Goal: Transaction & Acquisition: Purchase product/service

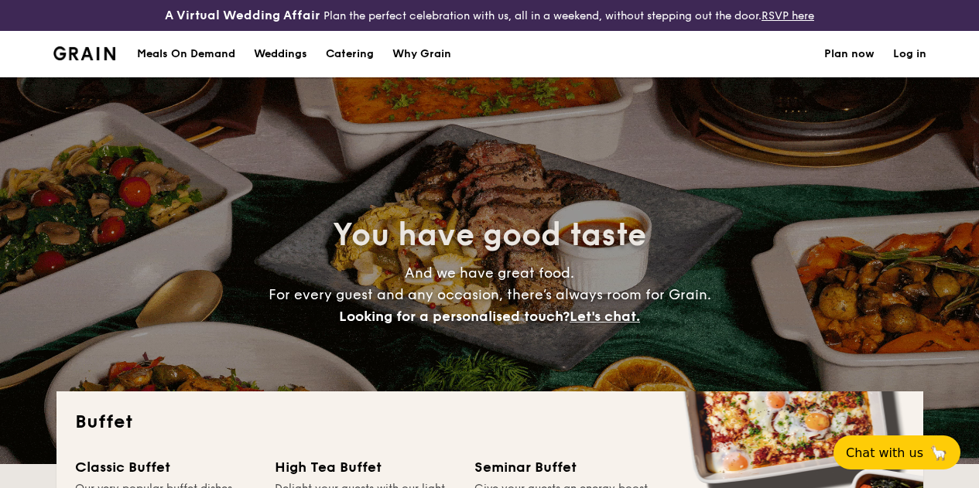
select select
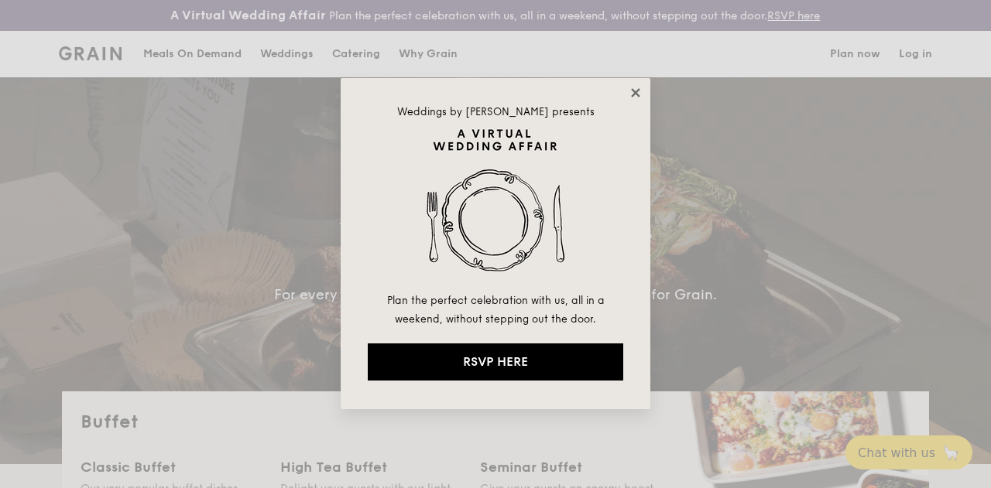
click at [641, 97] on icon at bounding box center [636, 93] width 14 height 14
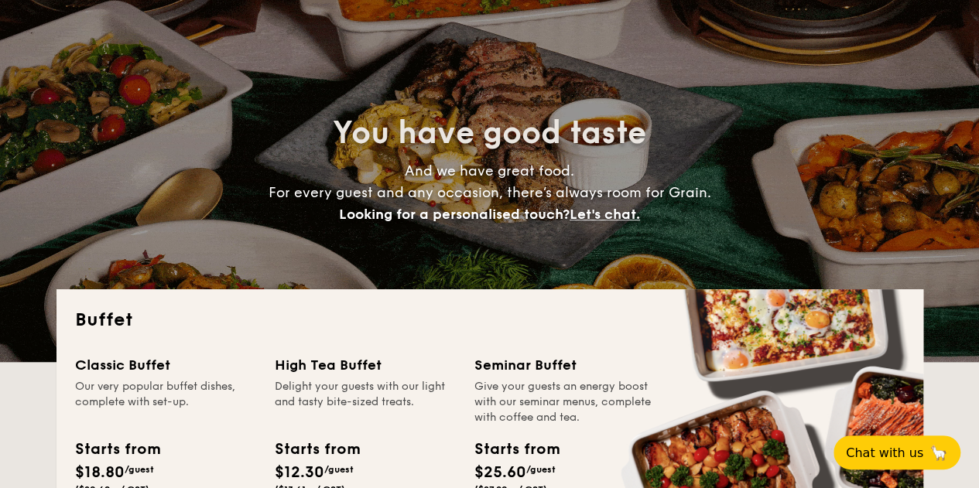
scroll to position [387, 0]
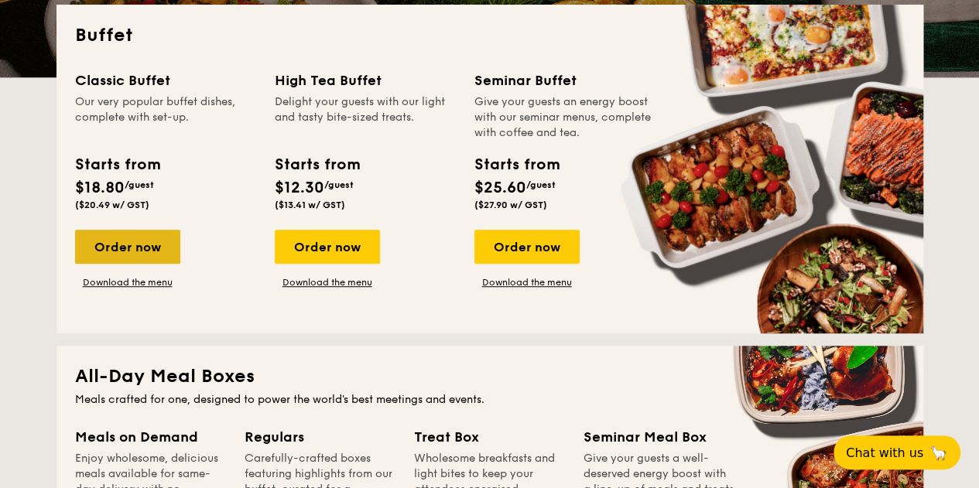
click at [104, 252] on div "Order now" at bounding box center [127, 247] width 105 height 34
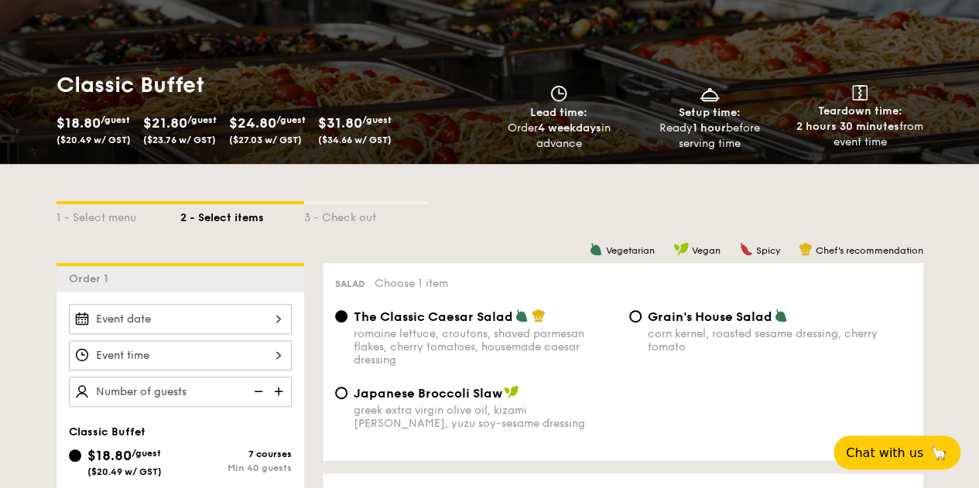
scroll to position [387, 0]
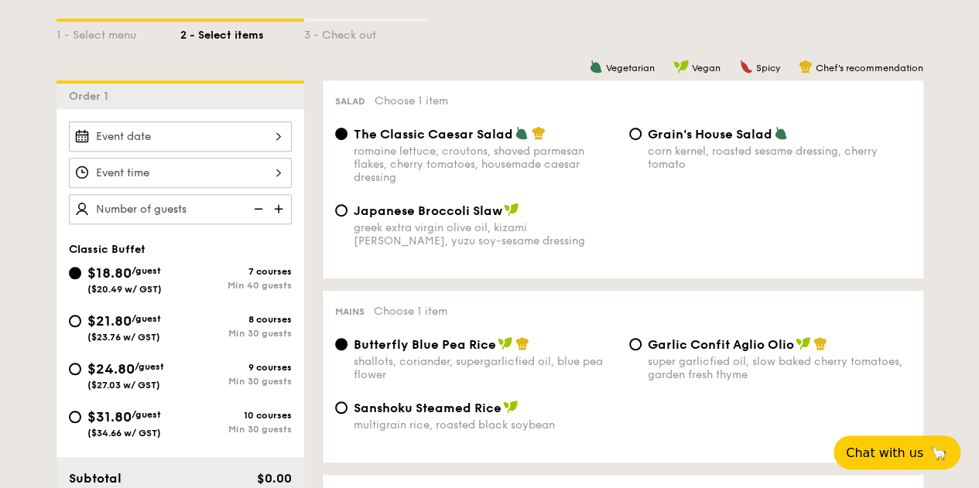
click at [639, 154] on div "Grain's House Salad corn kernel, roasted sesame dressing, cherry tomato" at bounding box center [770, 148] width 294 height 45
click at [636, 140] on input "Grain's House Salad corn kernel, roasted sesame dressing, cherry tomato" at bounding box center [635, 134] width 12 height 12
radio input "true"
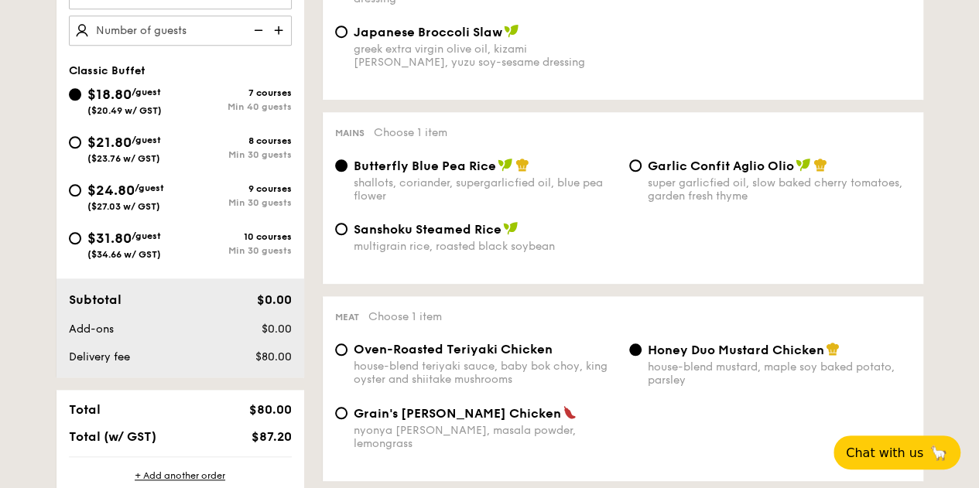
scroll to position [619, 0]
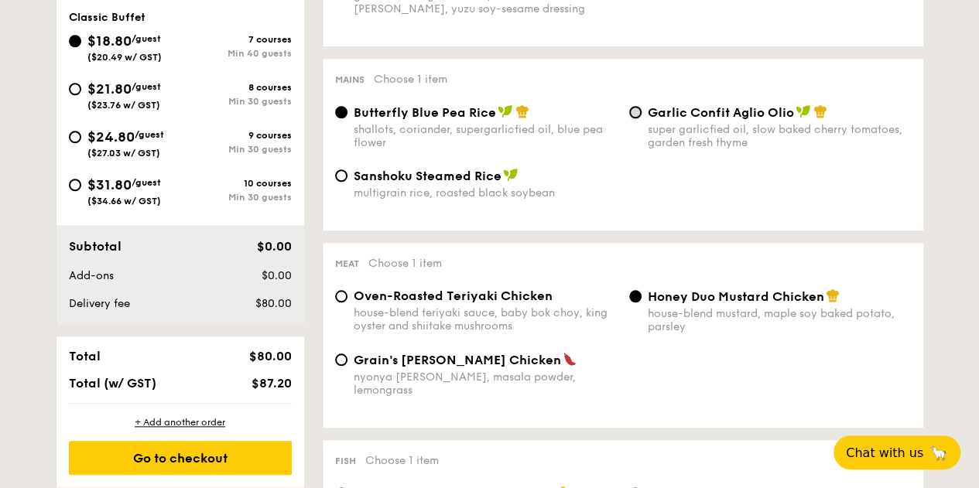
click at [636, 118] on input "Garlic Confit Aglio Olio super garlicfied oil, slow baked cherry tomatoes, gard…" at bounding box center [635, 112] width 12 height 12
radio input "true"
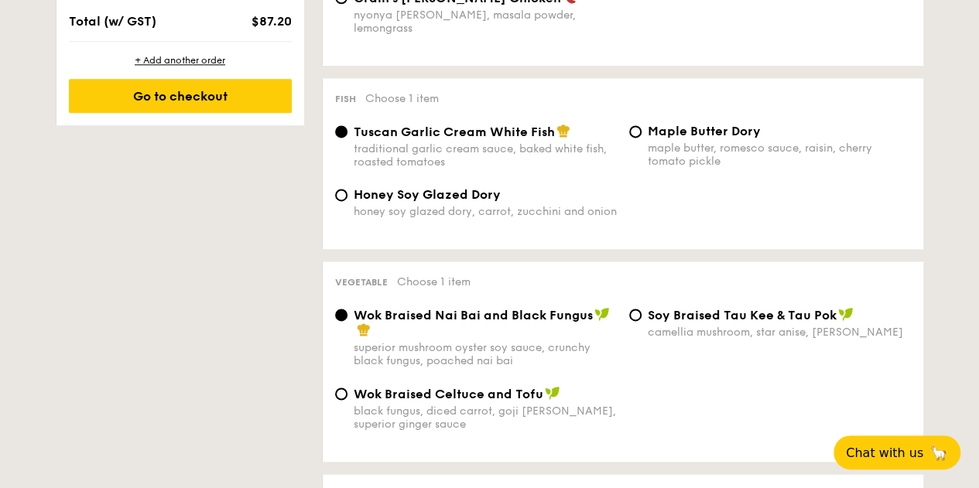
scroll to position [1006, 0]
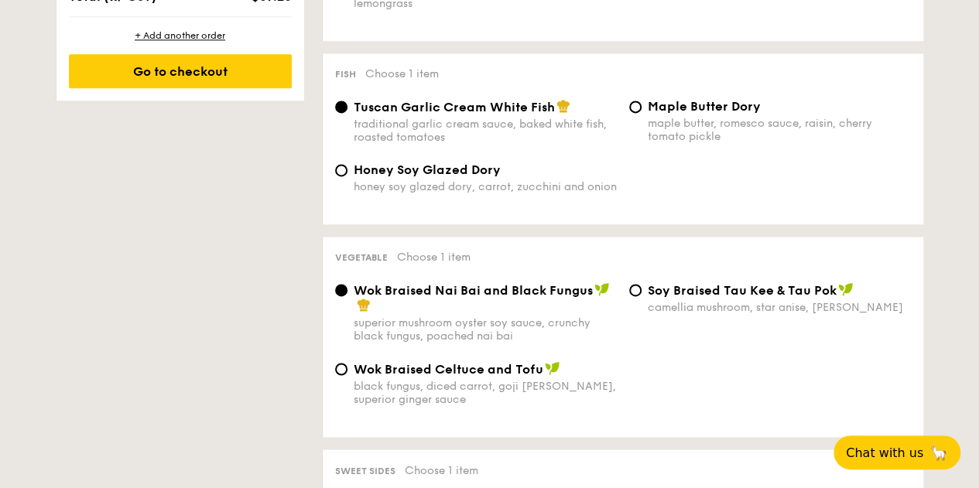
click at [642, 111] on div "Maple Butter Dory maple butter, romesco sauce, raisin, cherry tomato pickle" at bounding box center [770, 121] width 294 height 44
click at [632, 111] on input "Maple Butter Dory maple butter, romesco sauce, raisin, cherry tomato pickle" at bounding box center [635, 107] width 12 height 12
radio input "true"
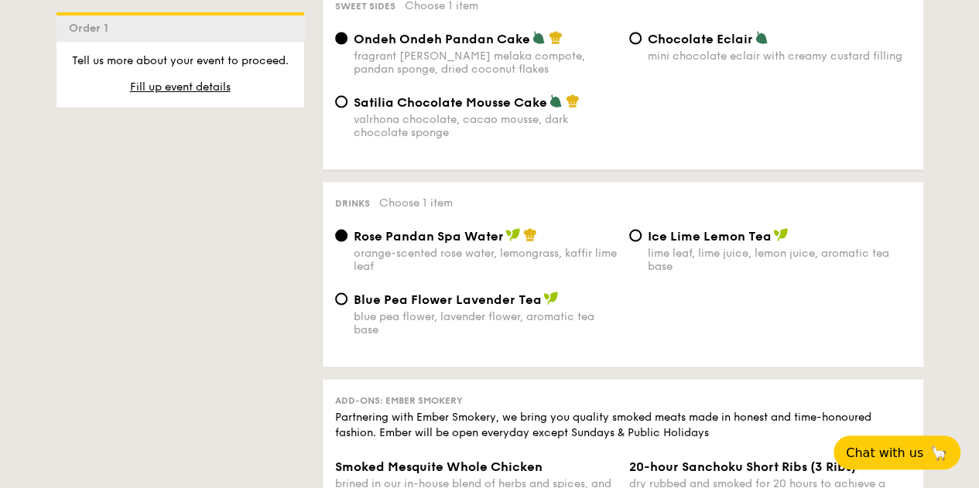
scroll to position [1548, 0]
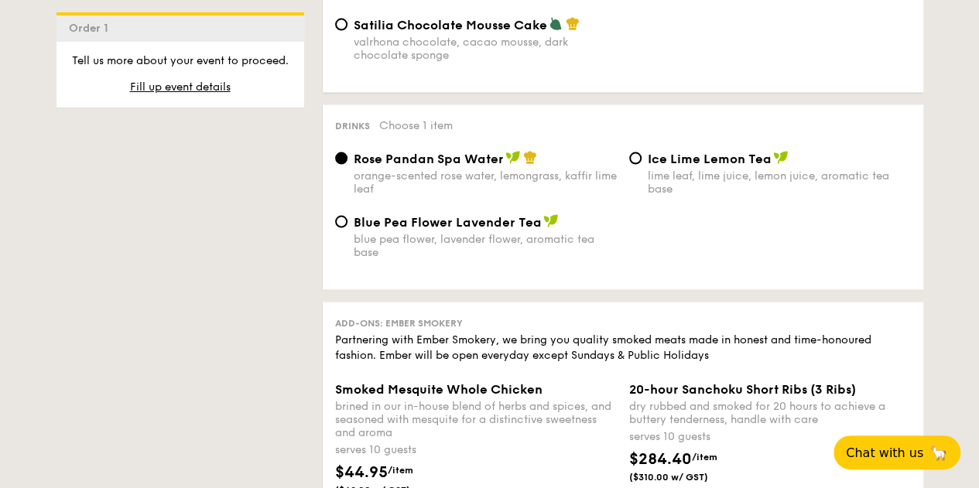
click at [431, 230] on span "Blue Pea Flower Lavender Tea" at bounding box center [448, 222] width 188 height 15
click at [348, 228] on input "Blue Pea Flower Lavender Tea blue pea flower, lavender flower, aromatic tea base" at bounding box center [341, 222] width 12 height 12
radio input "true"
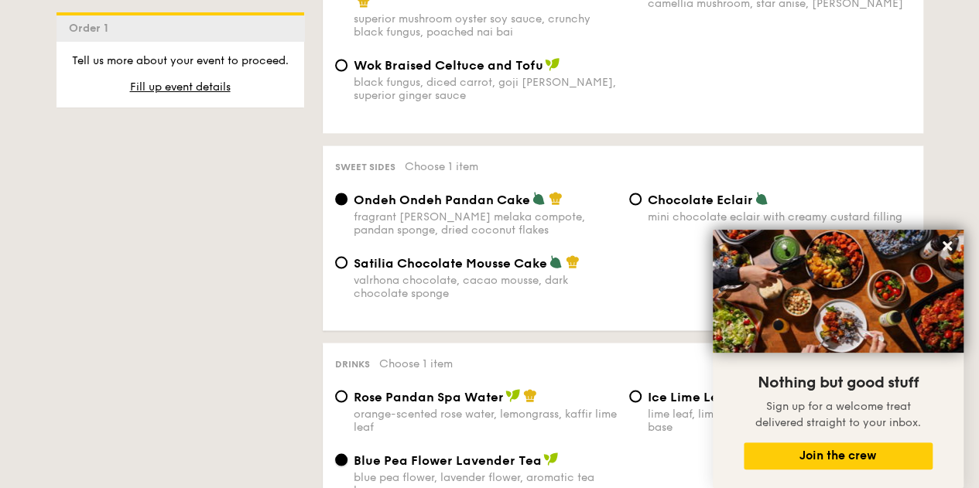
scroll to position [1316, 0]
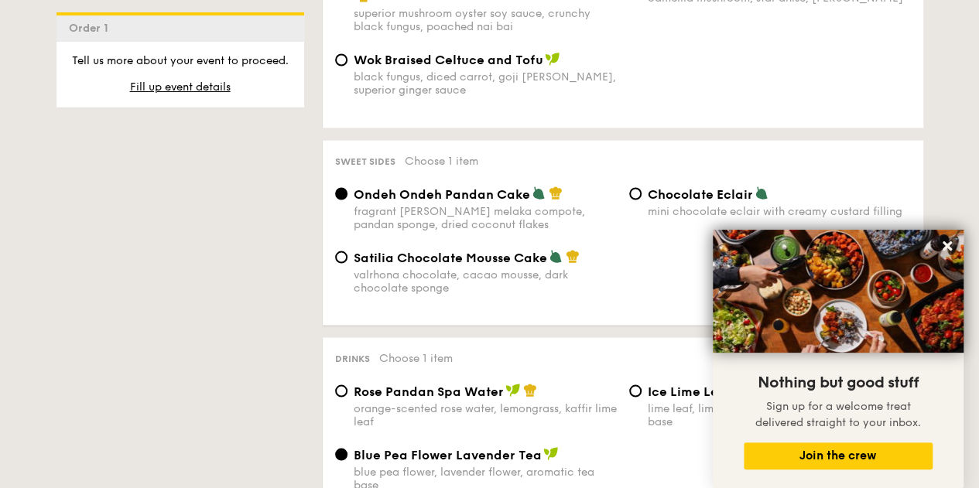
click at [423, 265] on span "Satilia Chocolate Mousse Cake" at bounding box center [451, 257] width 194 height 15
click at [348, 263] on input "Satilia Chocolate Mousse Cake valrhona chocolate, cacao mousse, dark chocolate …" at bounding box center [341, 257] width 12 height 12
radio input "true"
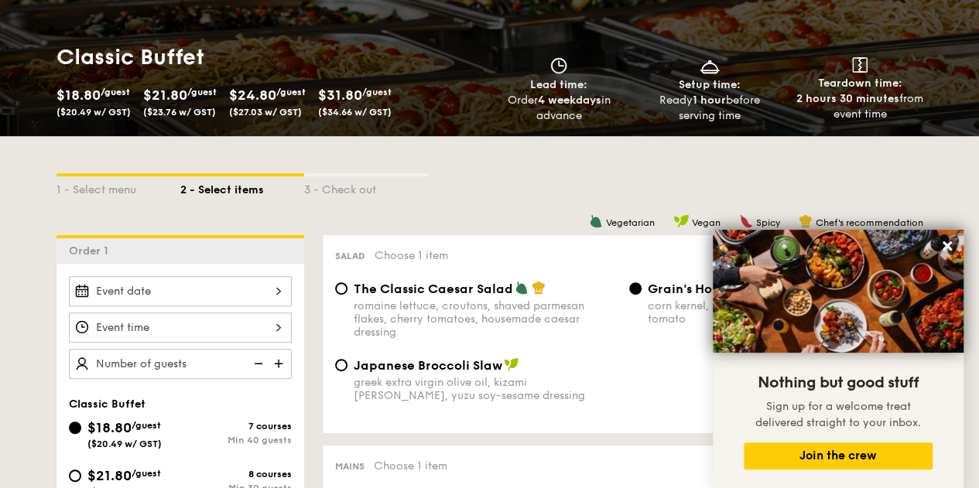
scroll to position [387, 0]
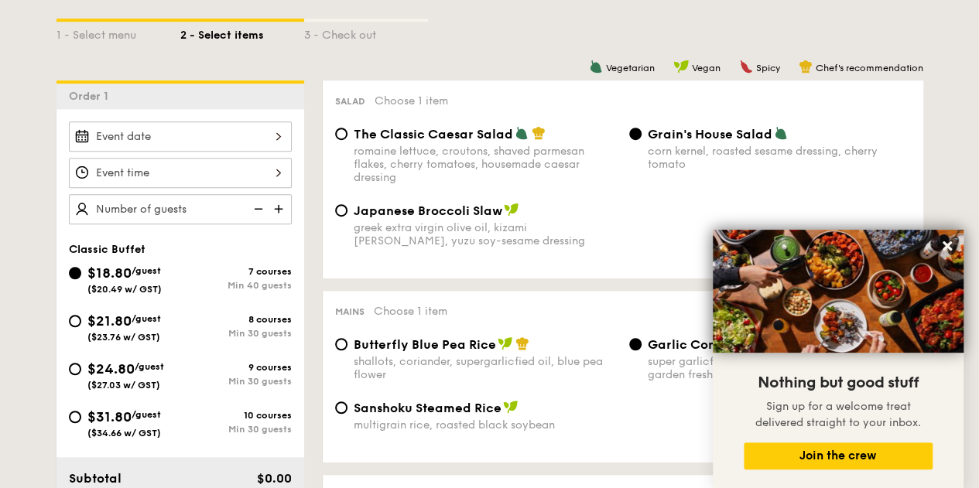
click at [245, 325] on div "8 courses" at bounding box center [235, 319] width 111 height 11
click at [81, 327] on input "$21.80 /guest ($23.76 w/ GST) 8 courses Min 30 guests" at bounding box center [75, 321] width 12 height 12
radio input "true"
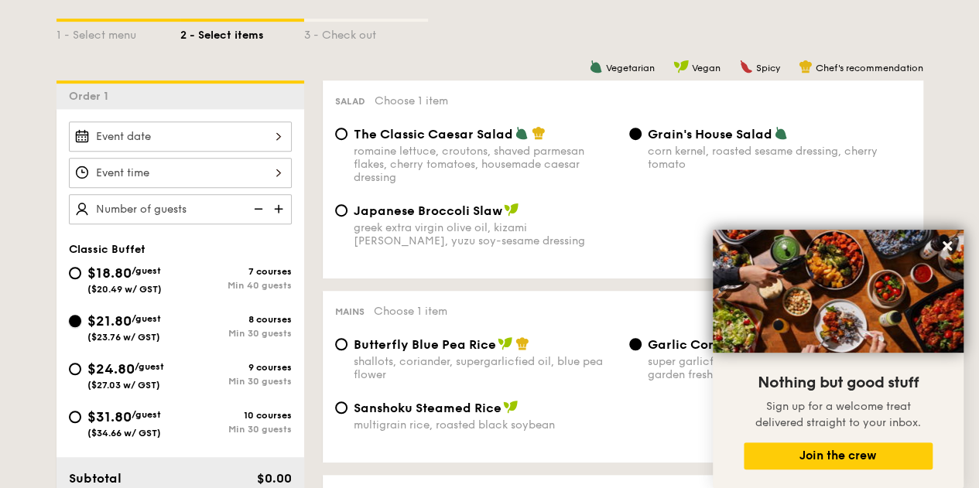
radio input "false"
radio input "true"
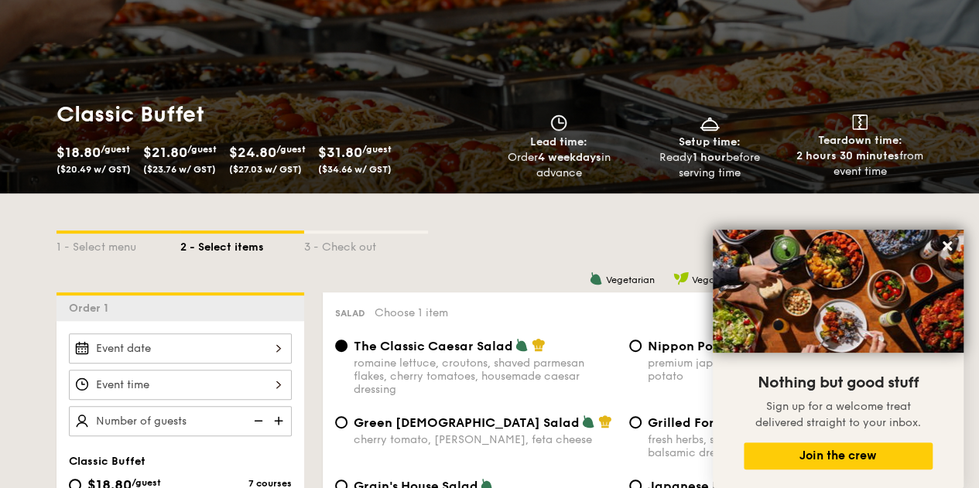
scroll to position [310, 0]
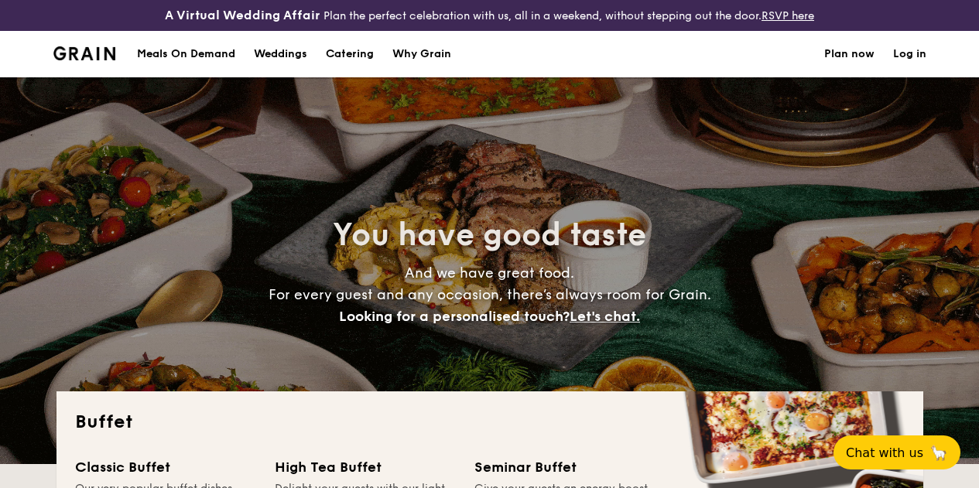
select select
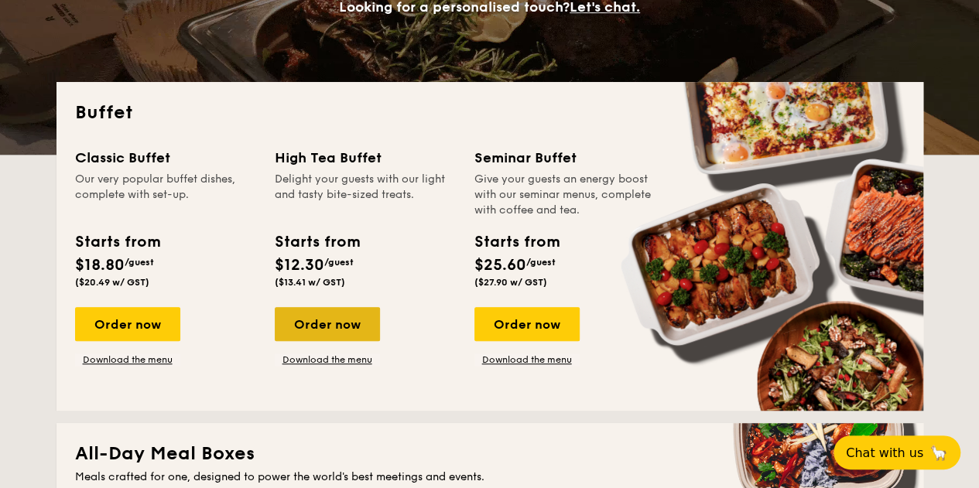
scroll to position [322, 0]
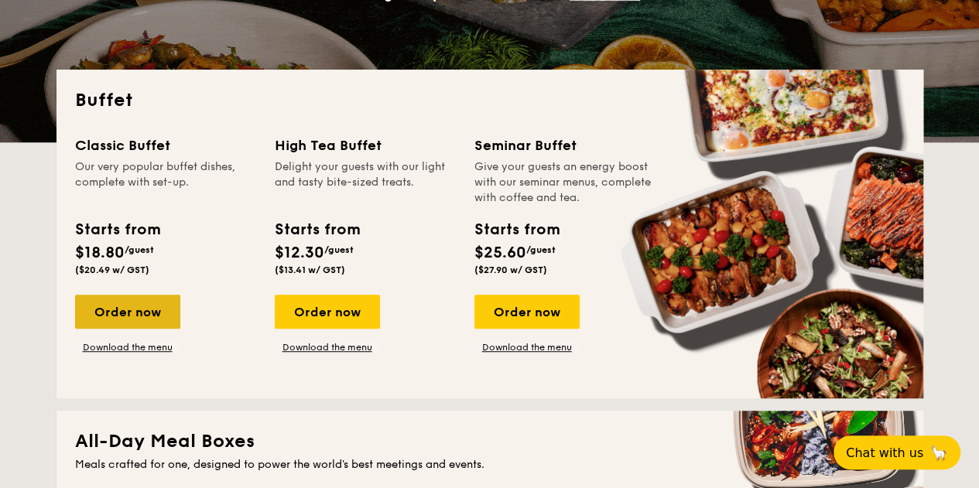
click at [111, 309] on div "Order now" at bounding box center [127, 312] width 105 height 34
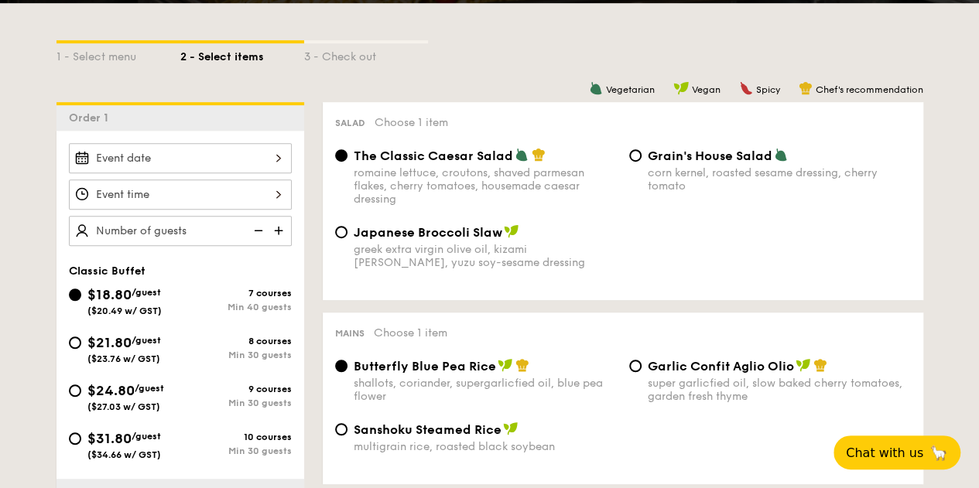
scroll to position [464, 0]
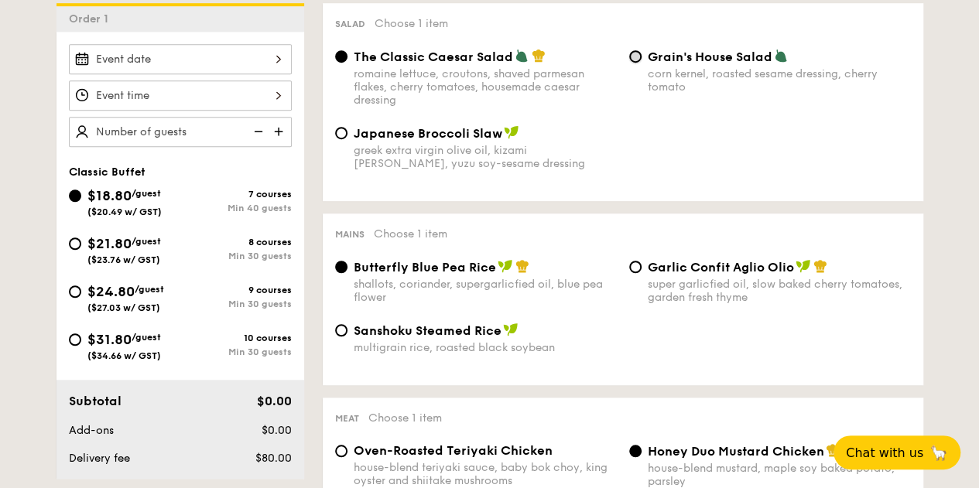
click at [633, 63] on input "Grain's House Salad corn kernel, roasted sesame dressing, cherry tomato" at bounding box center [635, 56] width 12 height 12
radio input "true"
click at [638, 273] on input "Garlic Confit Aglio Olio super garlicfied oil, slow baked cherry tomatoes, gard…" at bounding box center [635, 267] width 12 height 12
radio input "true"
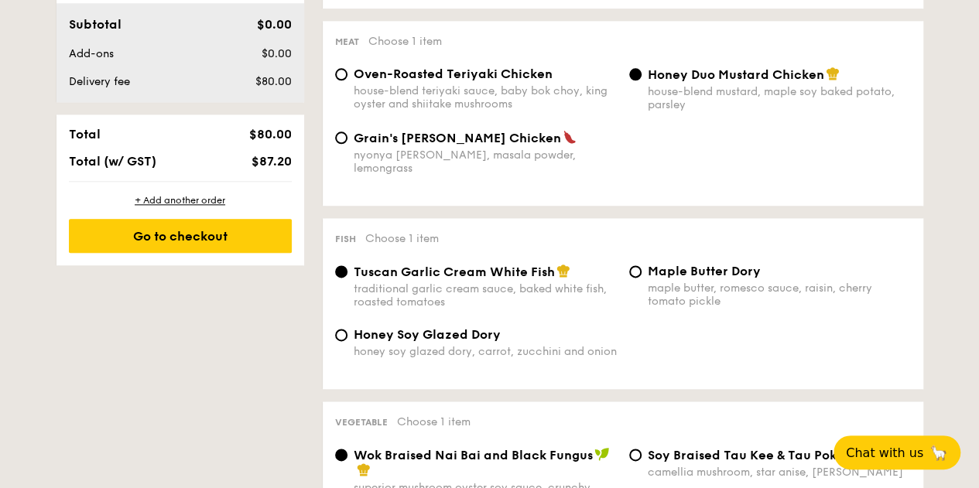
scroll to position [929, 0]
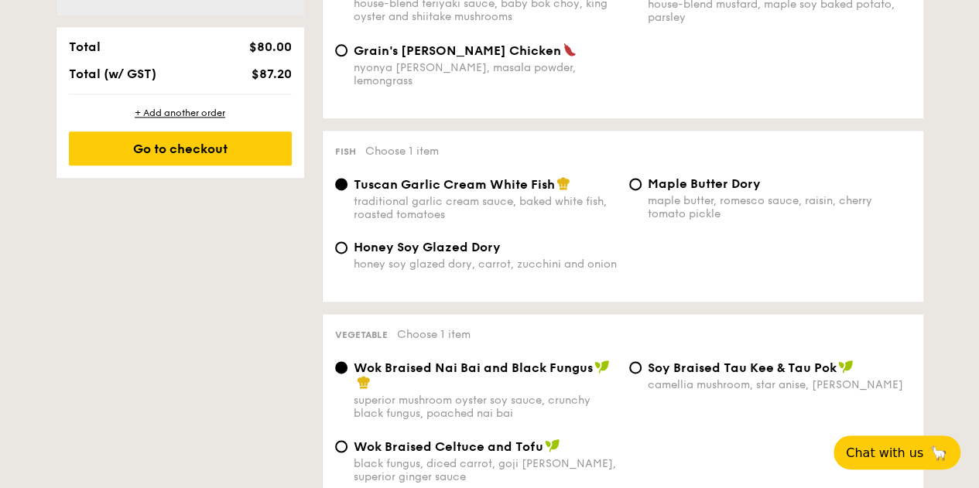
click at [643, 194] on div "Maple Butter Dory maple butter, romesco sauce, raisin, cherry tomato pickle" at bounding box center [770, 198] width 294 height 44
click at [633, 190] on input "Maple Butter Dory maple butter, romesco sauce, raisin, cherry tomato pickle" at bounding box center [635, 184] width 12 height 12
radio input "true"
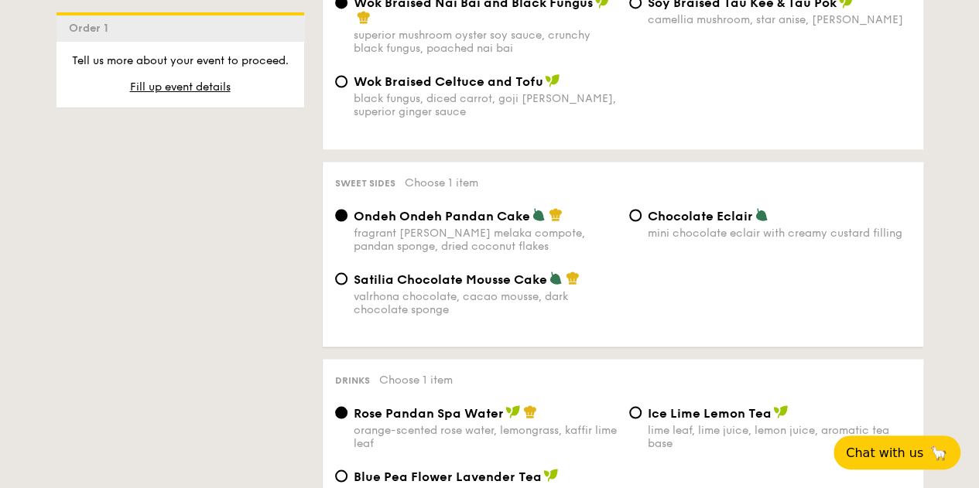
scroll to position [1316, 0]
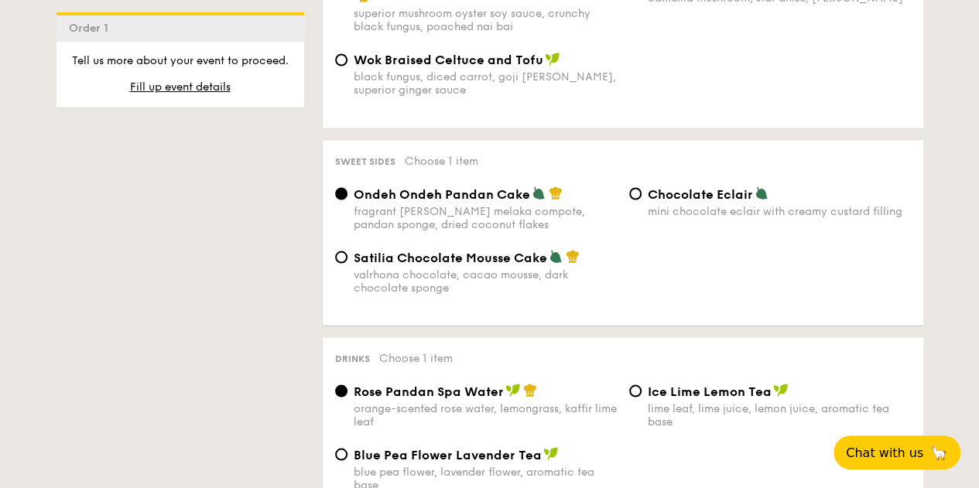
click at [533, 276] on div "valrhona chocolate, cacao mousse, dark chocolate sponge" at bounding box center [485, 281] width 263 height 26
click at [348, 263] on input "Satilia Chocolate Mousse Cake valrhona chocolate, cacao mousse, dark chocolate …" at bounding box center [341, 257] width 12 height 12
radio input "true"
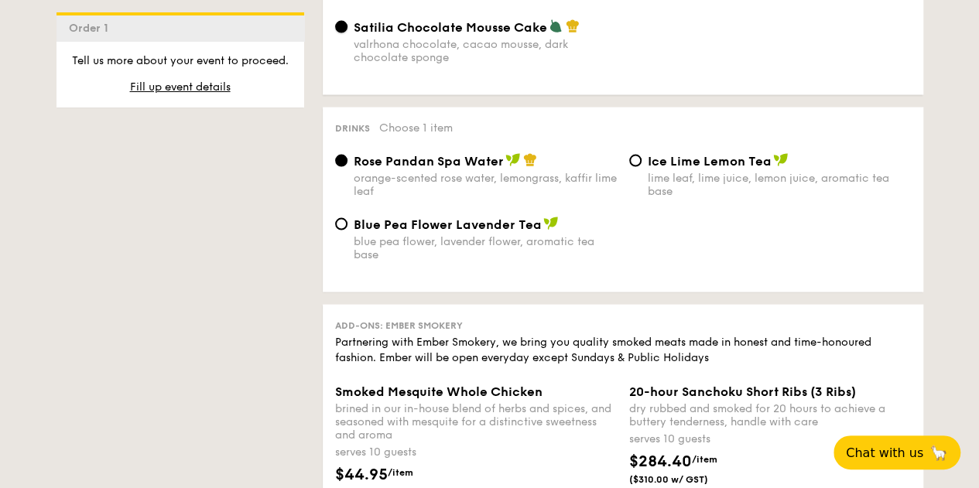
scroll to position [1548, 0]
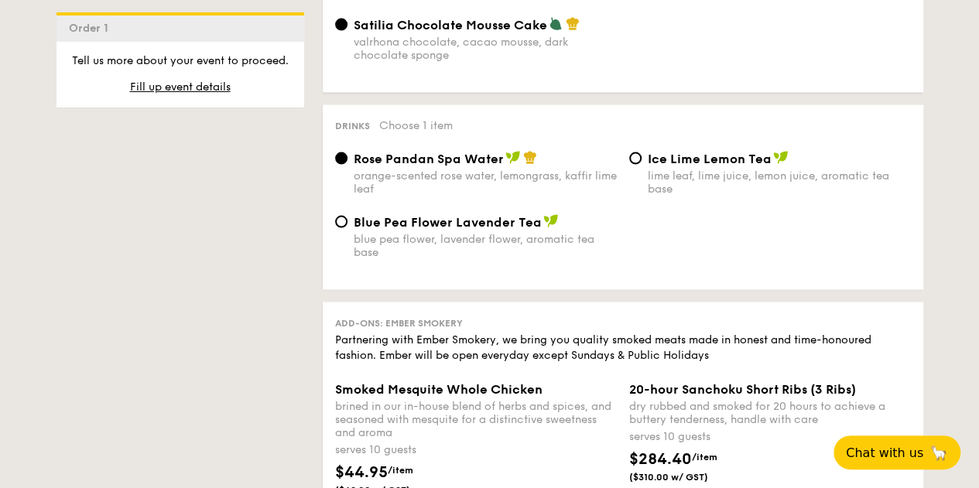
click at [584, 256] on div "blue pea flower, lavender flower, aromatic tea base" at bounding box center [485, 246] width 263 height 26
click at [348, 228] on input "Blue Pea Flower Lavender Tea blue pea flower, lavender flower, aromatic tea base" at bounding box center [341, 222] width 12 height 12
radio input "true"
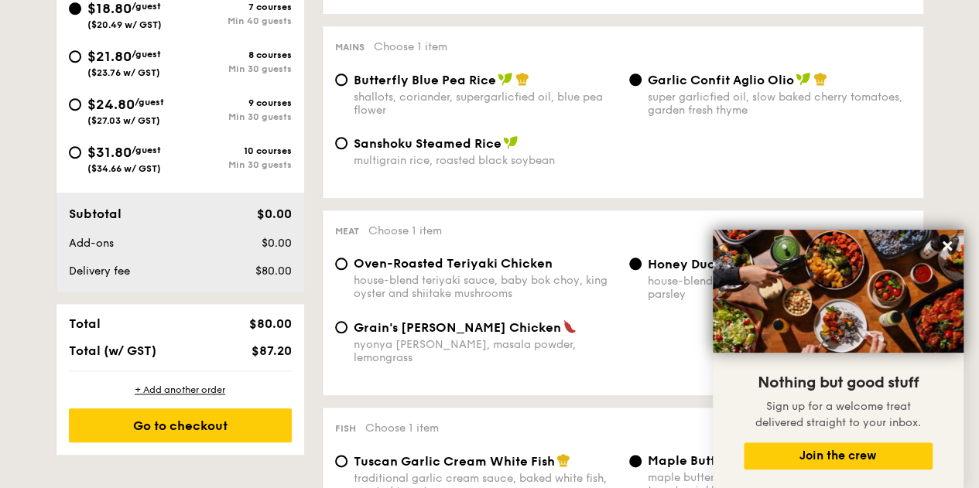
scroll to position [387, 0]
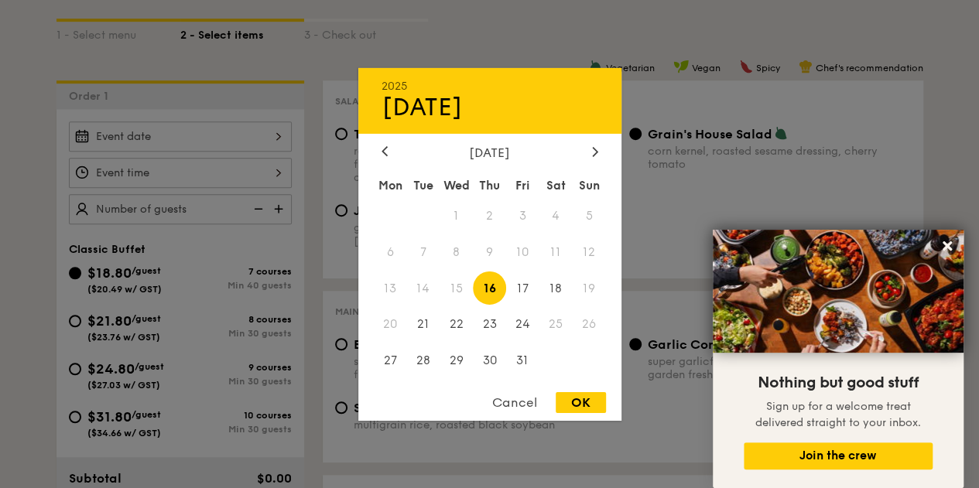
click at [199, 141] on div "2025 Oct 16 October 2025 Mon Tue Wed Thu Fri Sat Sun 1 2 3 4 5 6 7 8 9 10 11 12…" at bounding box center [180, 137] width 223 height 30
click at [596, 146] on icon at bounding box center [595, 151] width 6 height 10
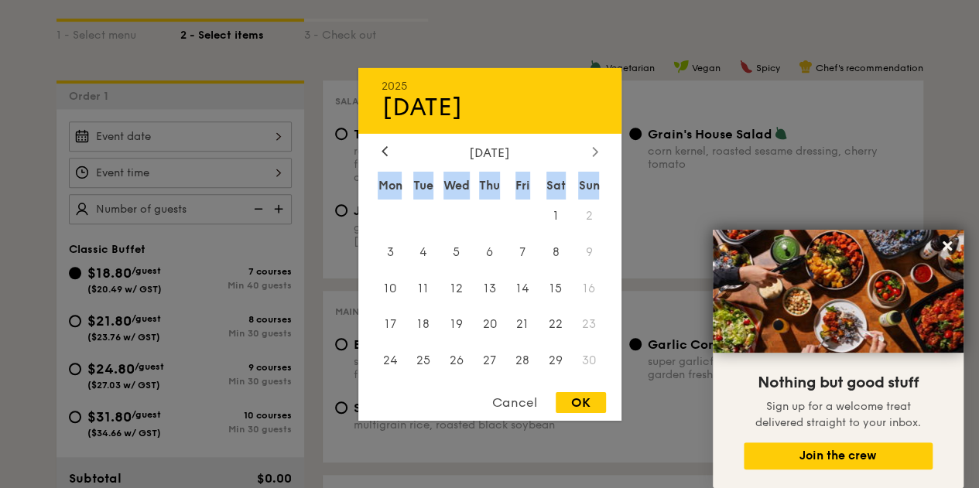
click at [596, 146] on icon at bounding box center [595, 151] width 6 height 10
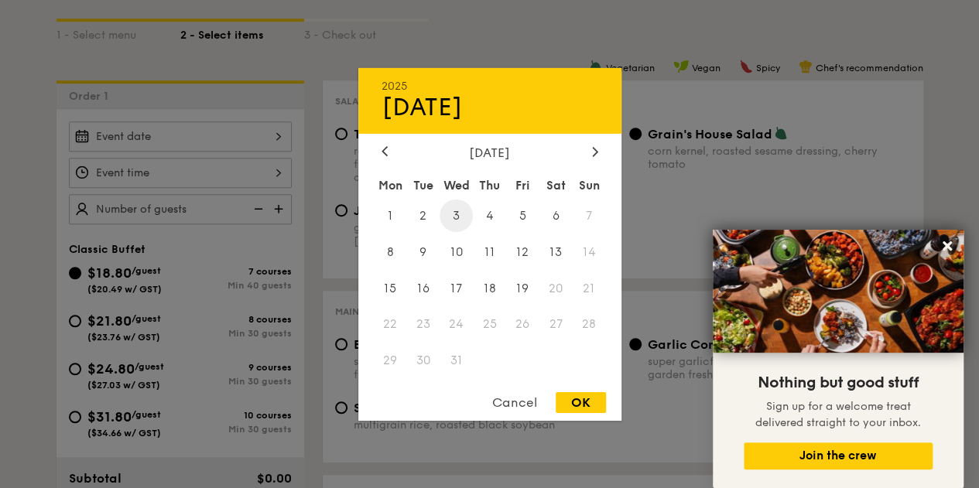
click at [456, 210] on span "3" at bounding box center [456, 215] width 33 height 33
click at [582, 410] on div "OK" at bounding box center [581, 402] width 50 height 21
type input "Dec 03, 2025"
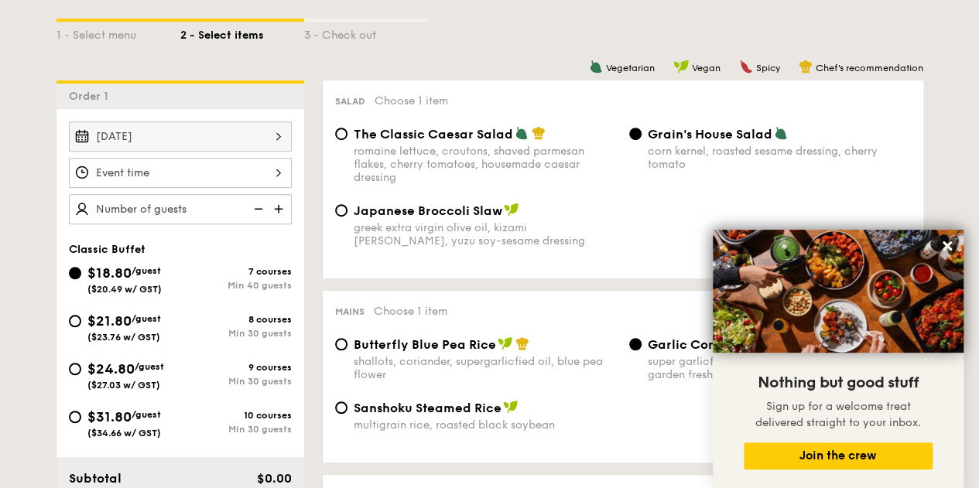
click at [270, 179] on div at bounding box center [180, 173] width 223 height 30
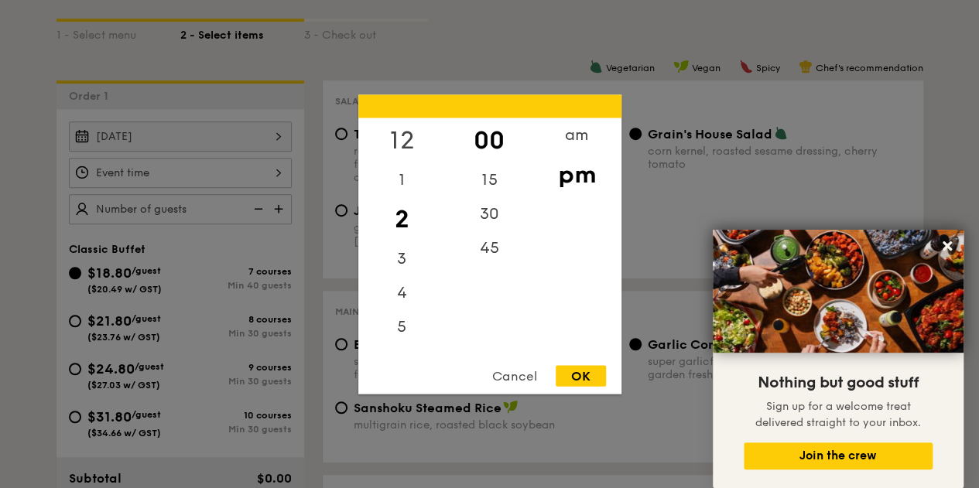
scroll to position [310, 0]
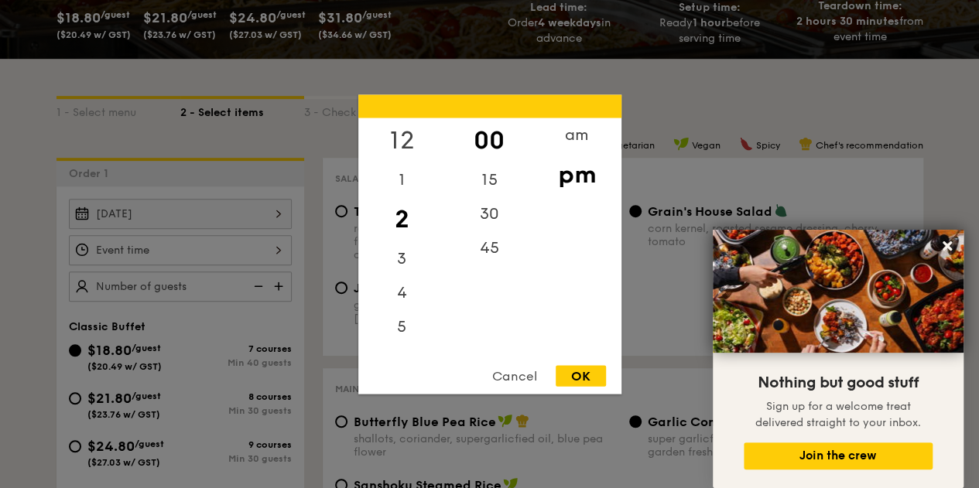
click at [400, 131] on div "12" at bounding box center [401, 140] width 87 height 45
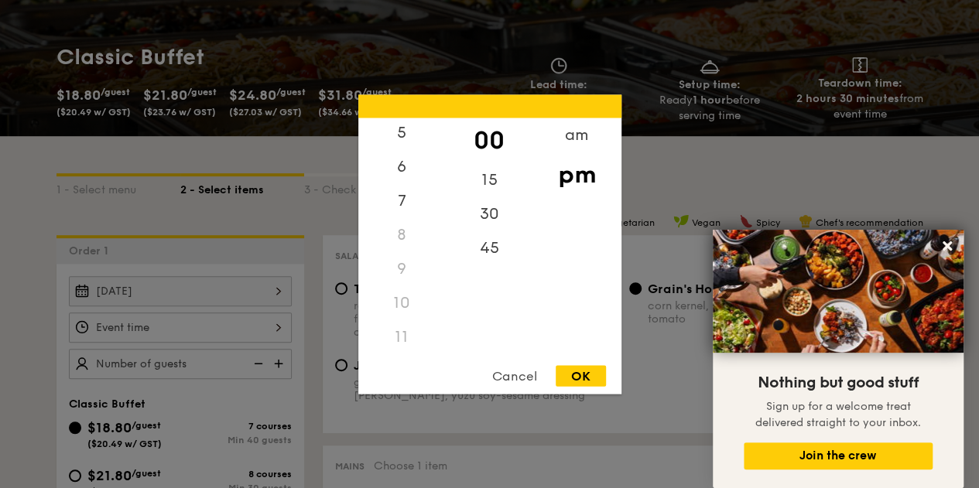
scroll to position [183, 0]
click at [403, 334] on div "11" at bounding box center [401, 337] width 87 height 34
click at [399, 334] on div "11" at bounding box center [401, 337] width 87 height 34
click at [403, 142] on div "12" at bounding box center [401, 140] width 87 height 45
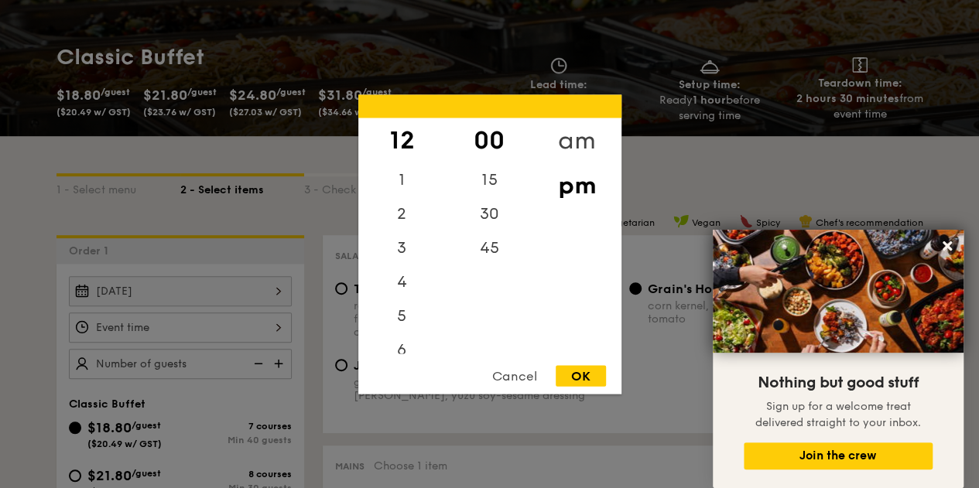
click at [571, 131] on div "am" at bounding box center [576, 140] width 87 height 45
click at [560, 176] on div "pm" at bounding box center [576, 185] width 87 height 45
click at [584, 375] on div "OK" at bounding box center [581, 375] width 50 height 21
type input "12:00PM"
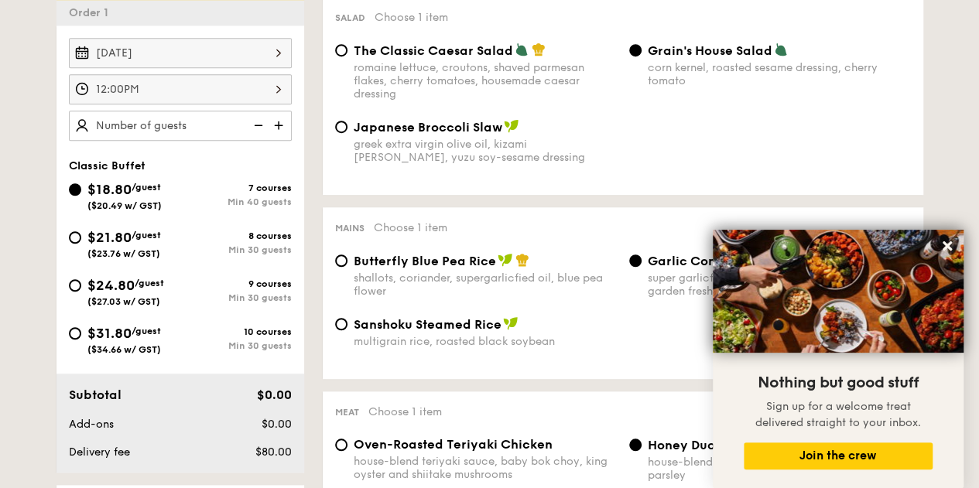
scroll to position [387, 0]
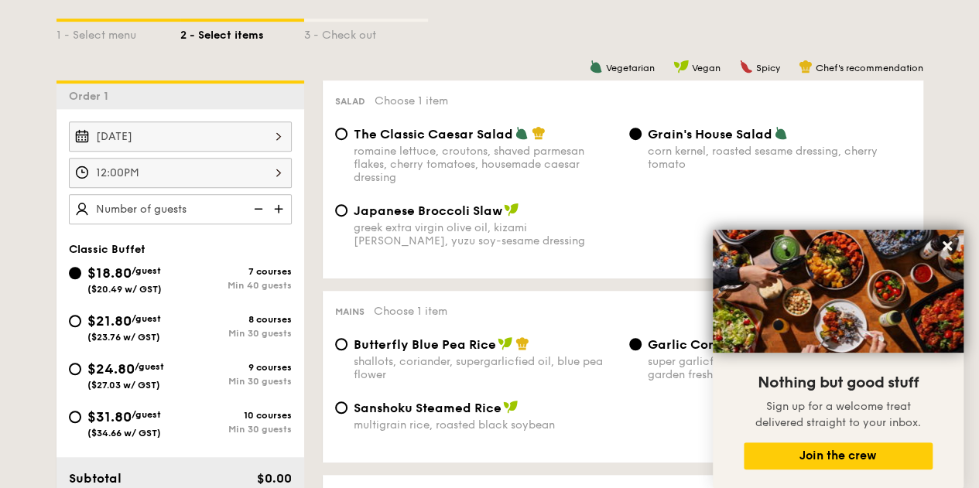
click at [276, 222] on img at bounding box center [280, 208] width 23 height 29
click at [276, 224] on img at bounding box center [280, 208] width 23 height 29
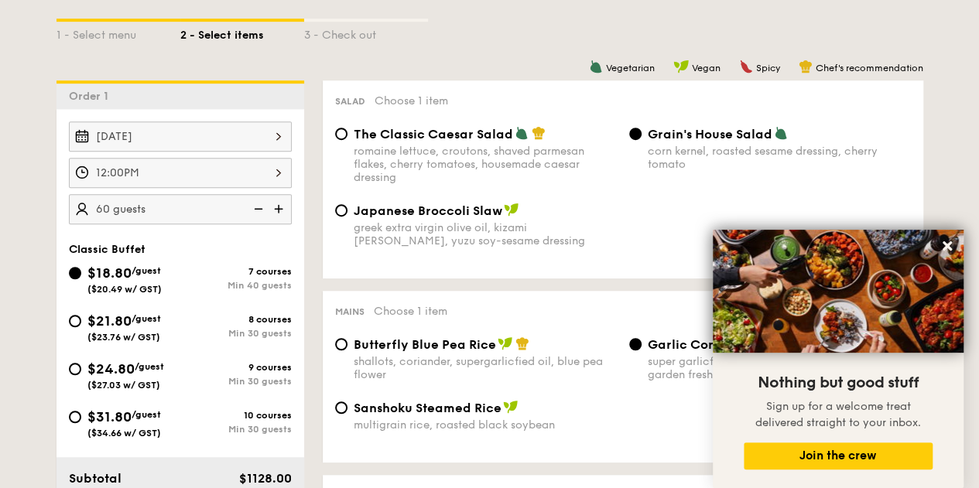
click at [276, 224] on img at bounding box center [280, 208] width 23 height 29
type input "80 guests"
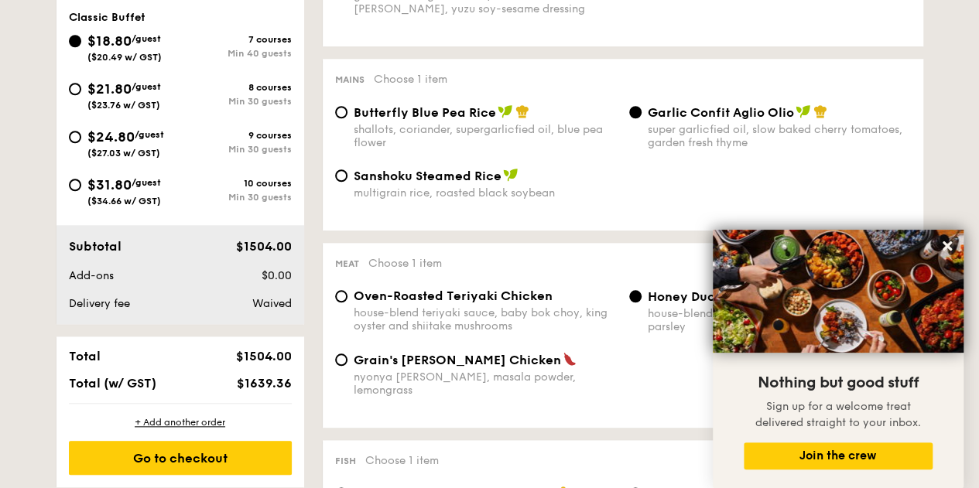
scroll to position [697, 0]
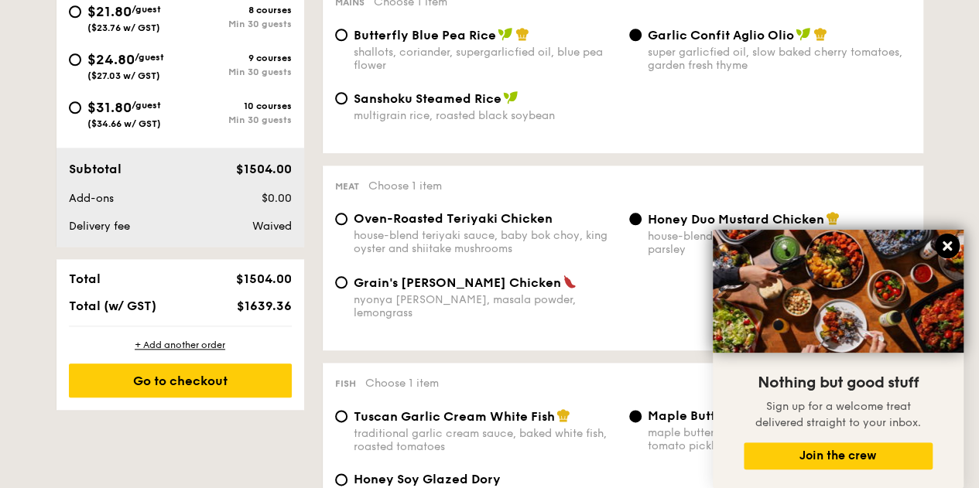
click at [943, 247] on icon at bounding box center [948, 246] width 14 height 14
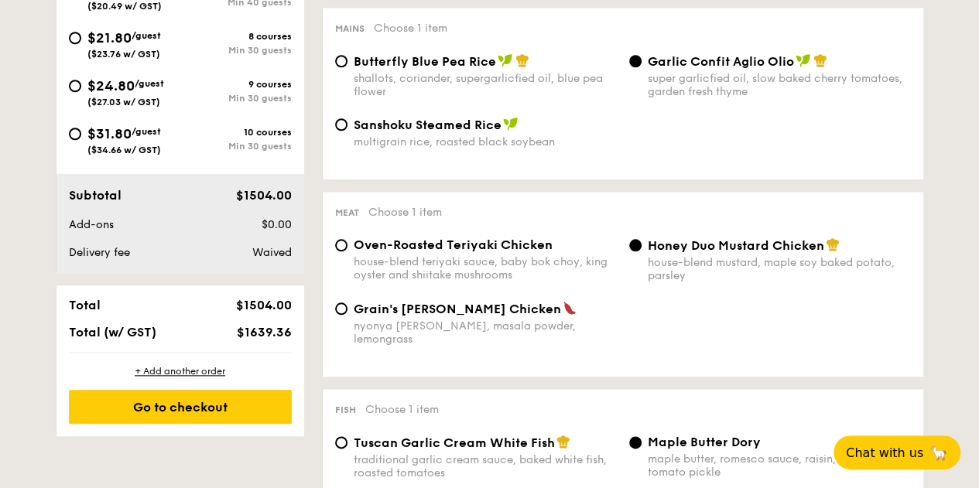
scroll to position [619, 0]
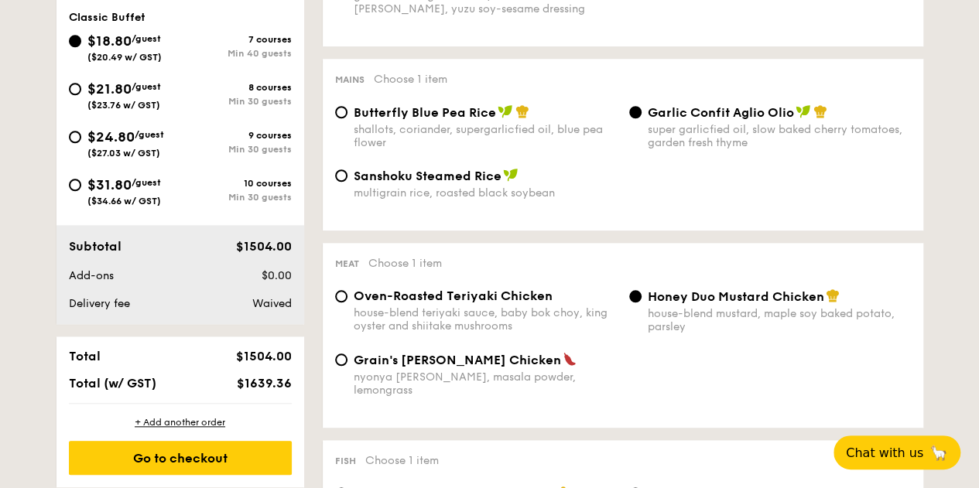
click at [224, 93] on div "8 courses" at bounding box center [235, 87] width 111 height 11
click at [81, 95] on input "$21.80 /guest ($23.76 w/ GST) 8 courses Min 30 guests" at bounding box center [75, 89] width 12 height 12
radio input "true"
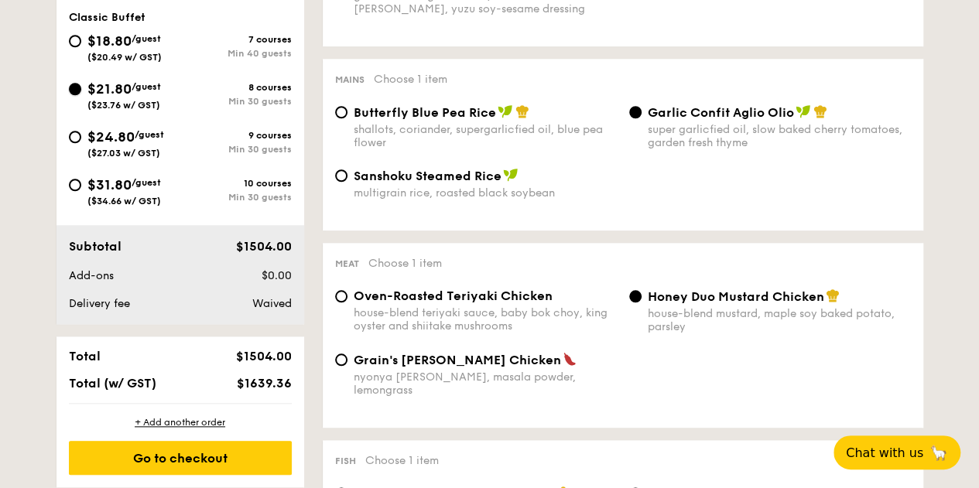
radio input "false"
radio input "true"
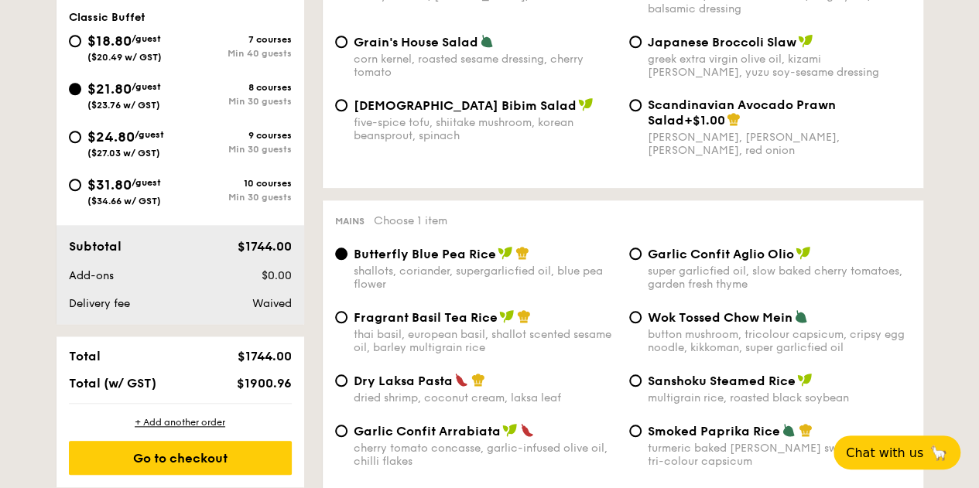
click at [476, 50] on span "Grain's House Salad" at bounding box center [416, 42] width 125 height 15
click at [348, 48] on input "Grain's House Salad corn kernel, roasted sesame dressing, cherry tomato" at bounding box center [341, 42] width 12 height 12
radio input "true"
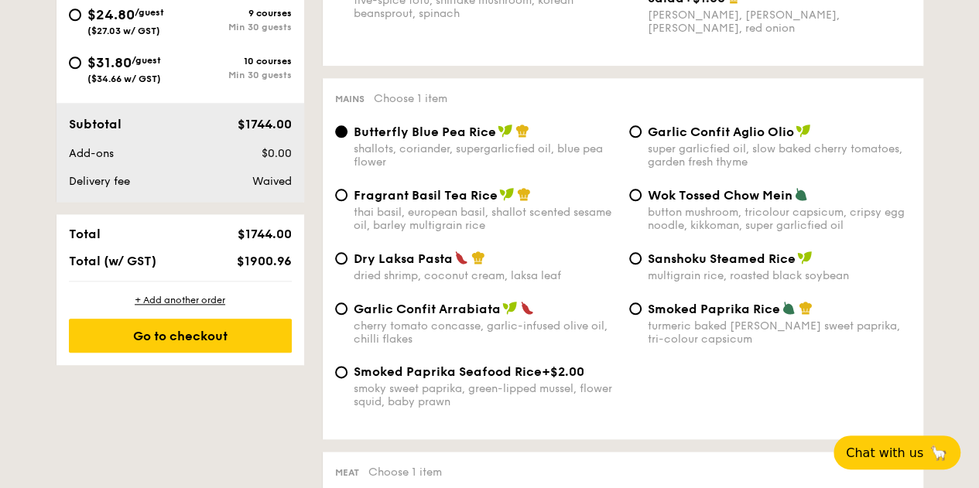
scroll to position [774, 0]
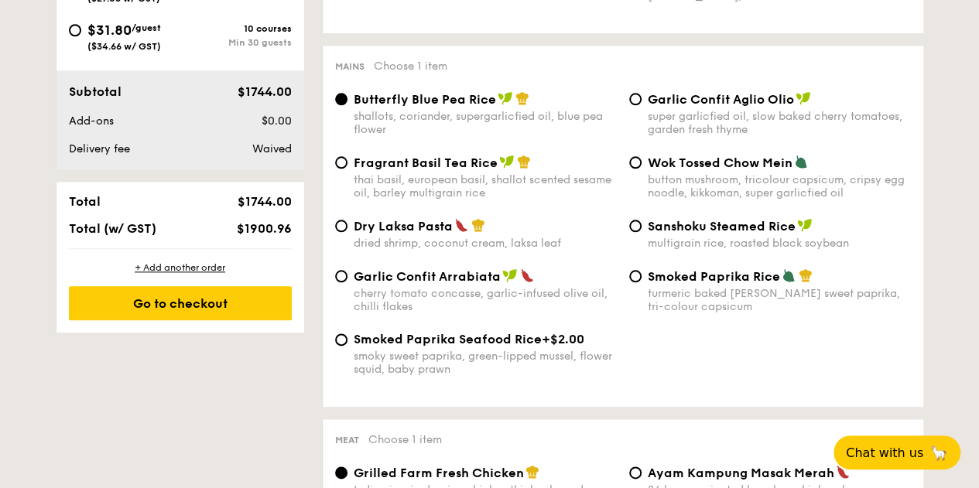
click at [725, 107] on span "Garlic Confit Aglio Olio" at bounding box center [721, 99] width 146 height 15
click at [642, 105] on input "Garlic Confit Aglio Olio super garlicfied oil, slow baked cherry tomatoes, gard…" at bounding box center [635, 99] width 12 height 12
radio input "true"
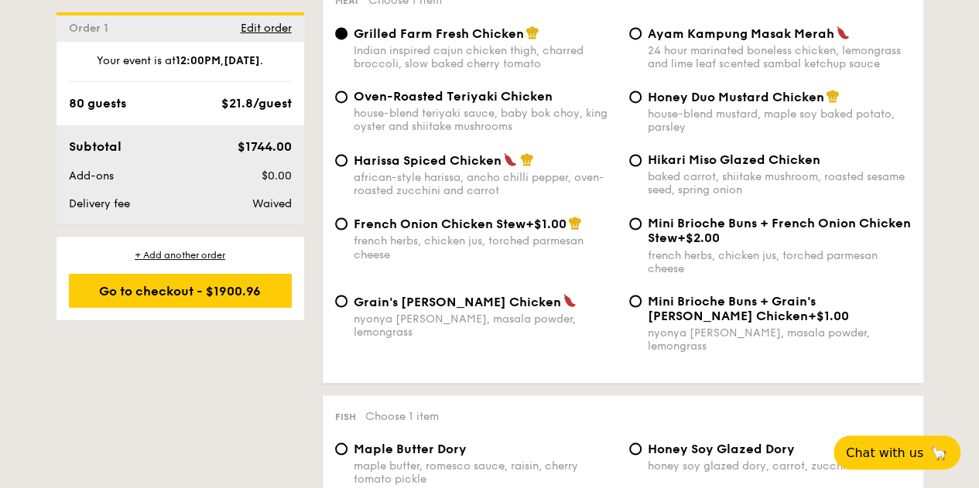
scroll to position [1239, 0]
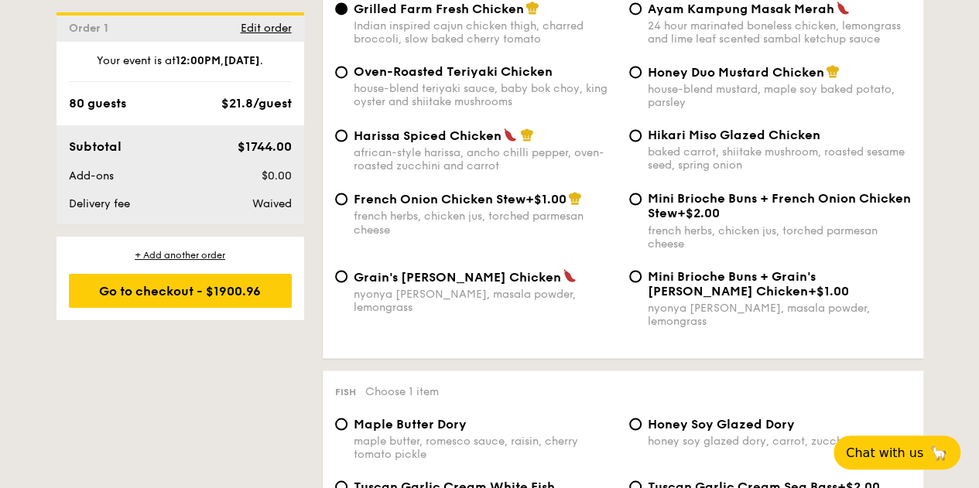
click at [725, 109] on div "house-blend mustard, maple soy baked potato, parsley" at bounding box center [779, 96] width 263 height 26
click at [642, 78] on input "Honey Duo Mustard Chicken house-blend mustard, maple soy baked potato, parsley" at bounding box center [635, 72] width 12 height 12
radio input "true"
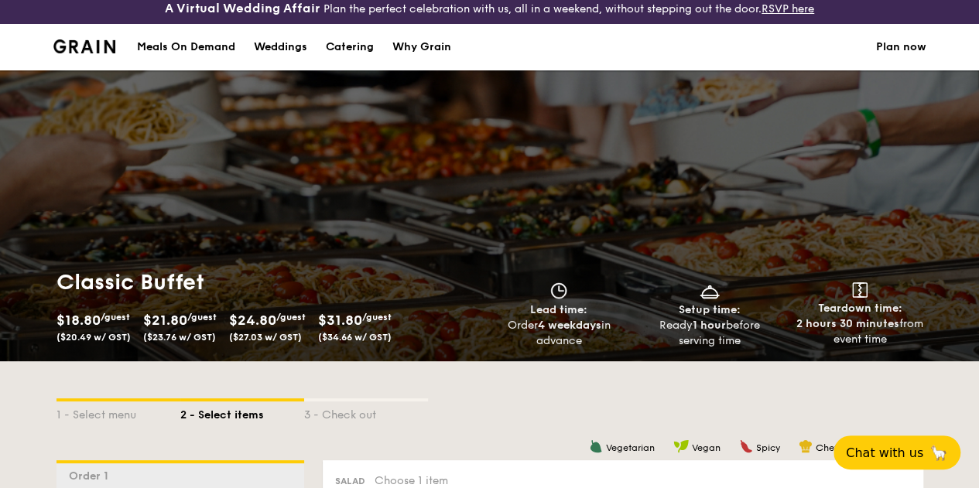
scroll to position [0, 0]
